Goal: Task Accomplishment & Management: Use online tool/utility

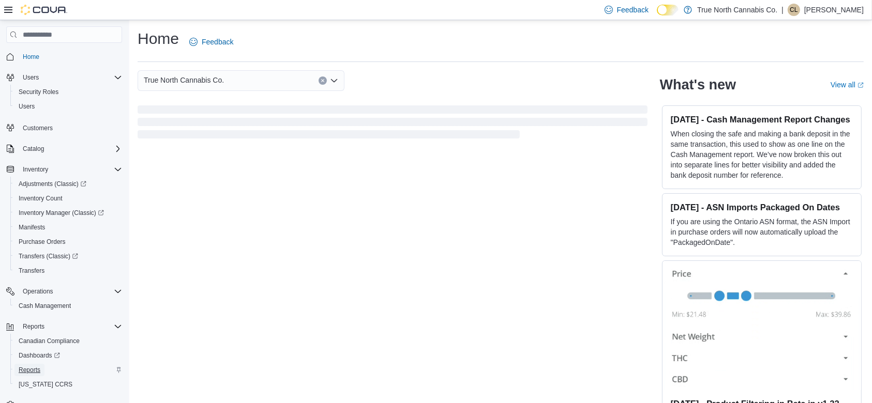
click at [36, 370] on span "Reports" at bounding box center [30, 370] width 22 height 8
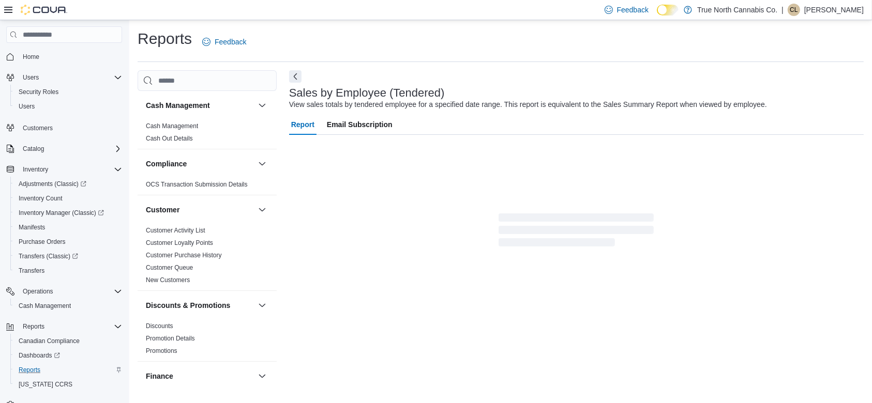
scroll to position [21, 0]
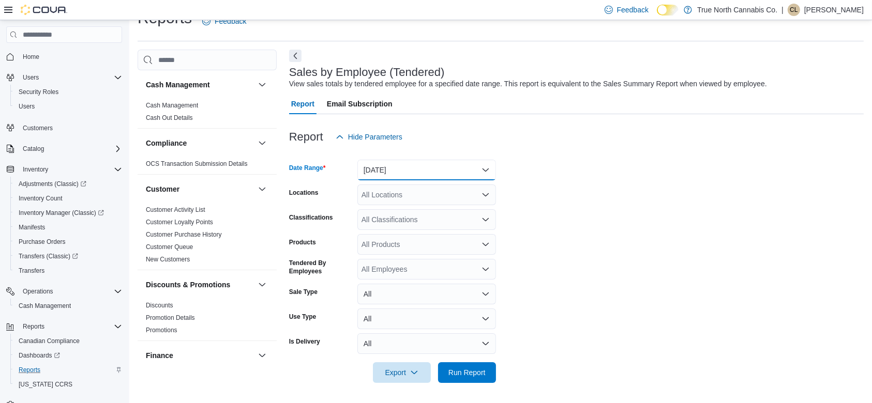
click at [417, 169] on button "[DATE]" at bounding box center [426, 170] width 139 height 21
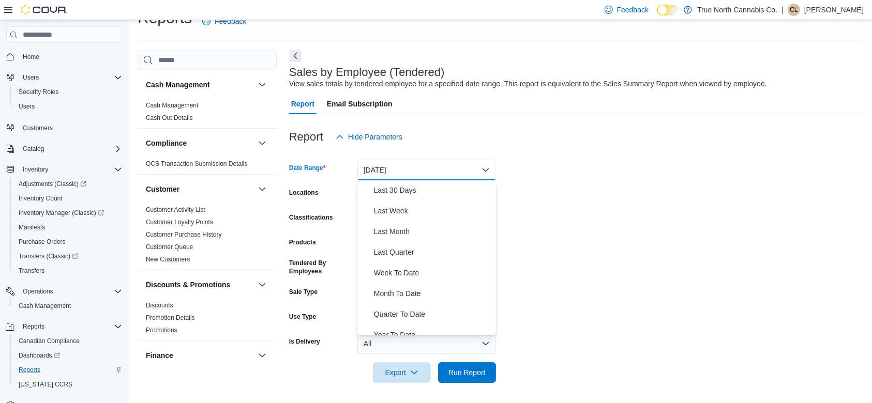
scroll to position [155, 0]
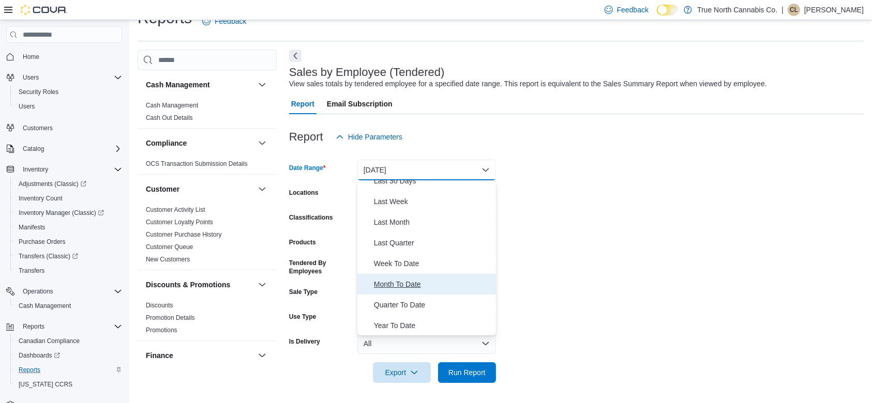
click at [410, 288] on span "Month To Date" at bounding box center [433, 284] width 118 height 12
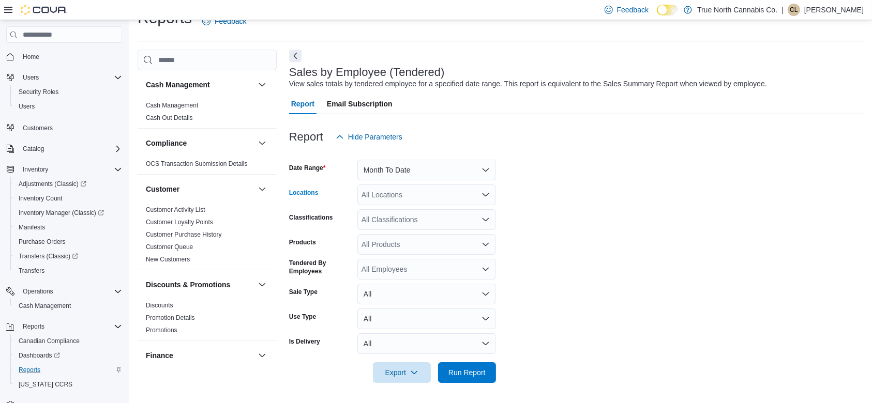
click at [390, 194] on div "All Locations" at bounding box center [426, 195] width 139 height 21
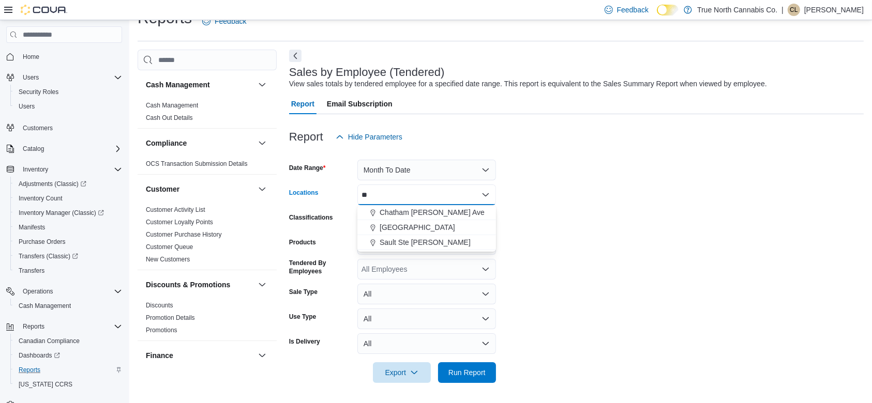
type input "*"
type input "***"
click at [396, 224] on span "Sault Ste [PERSON_NAME]" at bounding box center [425, 227] width 91 height 10
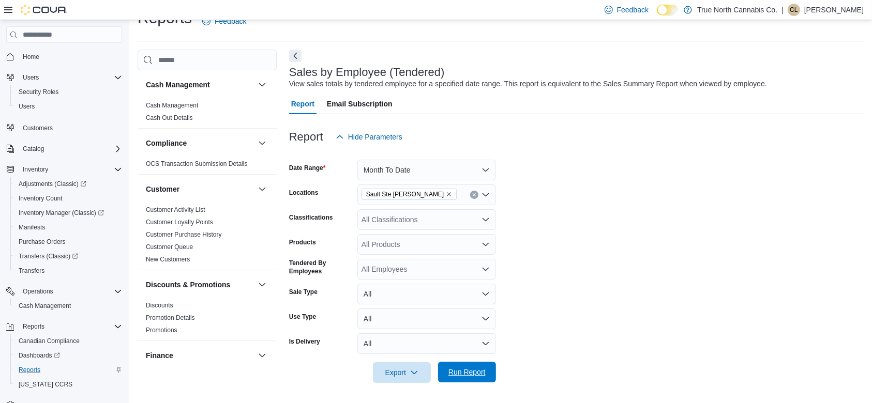
click at [484, 374] on span "Run Report" at bounding box center [466, 372] width 37 height 10
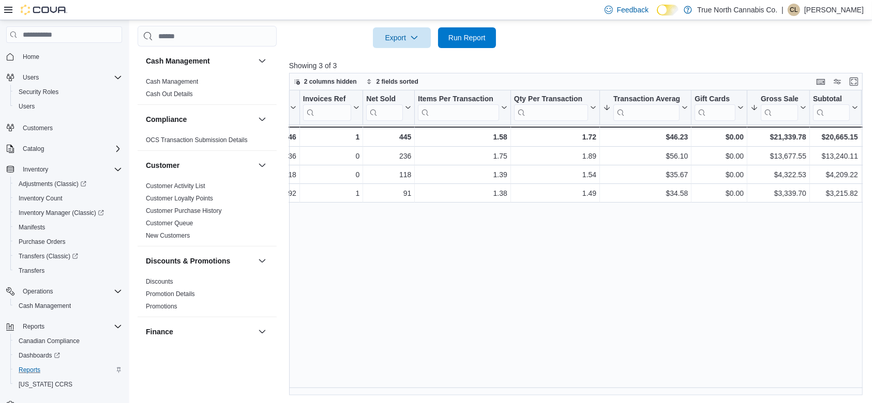
scroll to position [0, 148]
